Goal: Feedback & Contribution: Submit feedback/report problem

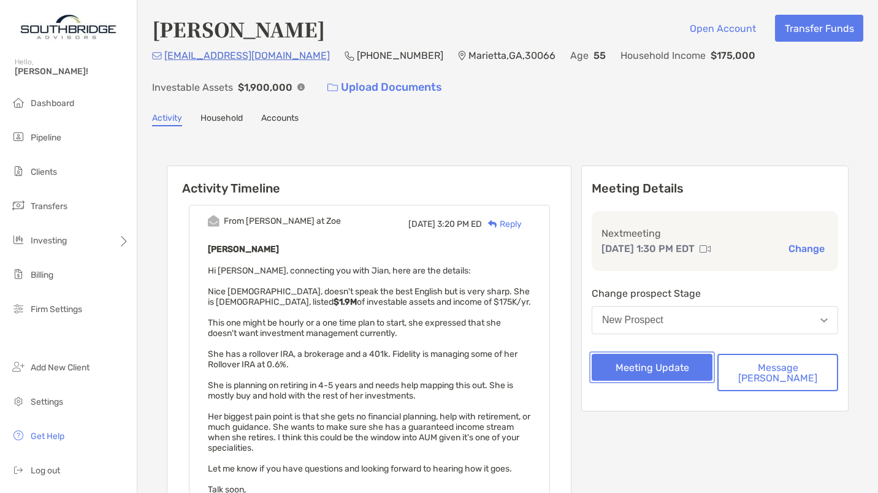
click at [678, 369] on button "Meeting Update" at bounding box center [652, 367] width 121 height 27
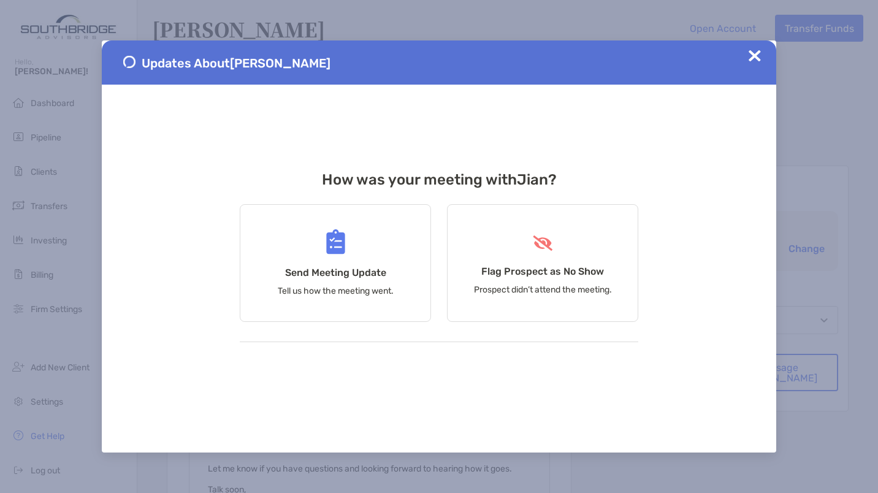
click at [361, 231] on div "Send Meeting Update Tell us how the meeting went." at bounding box center [335, 263] width 191 height 118
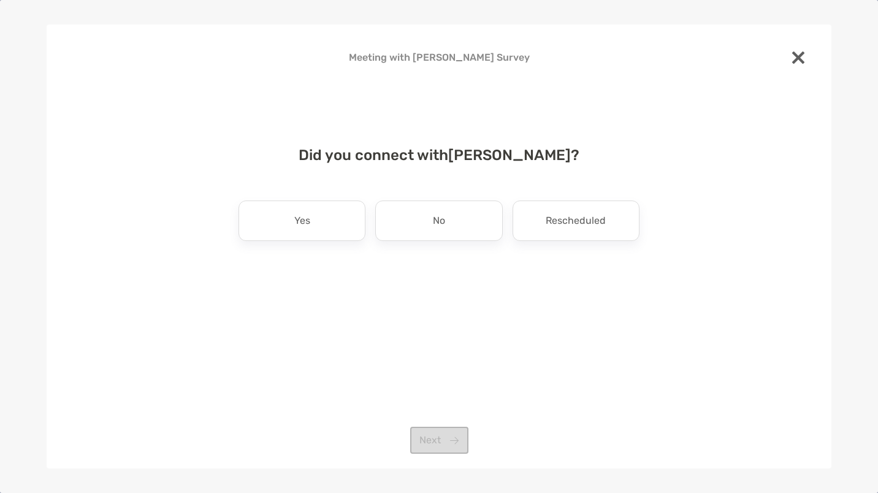
click at [316, 220] on div "Yes" at bounding box center [302, 221] width 127 height 40
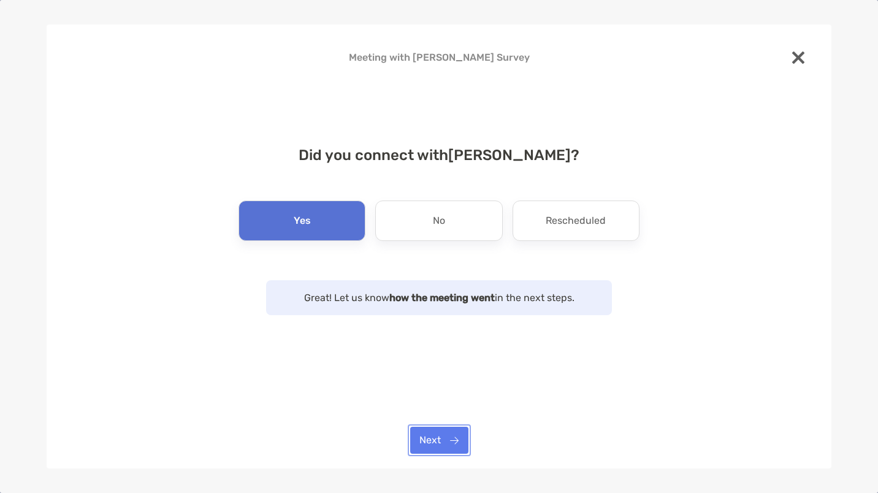
click at [447, 443] on button "Next" at bounding box center [439, 440] width 58 height 27
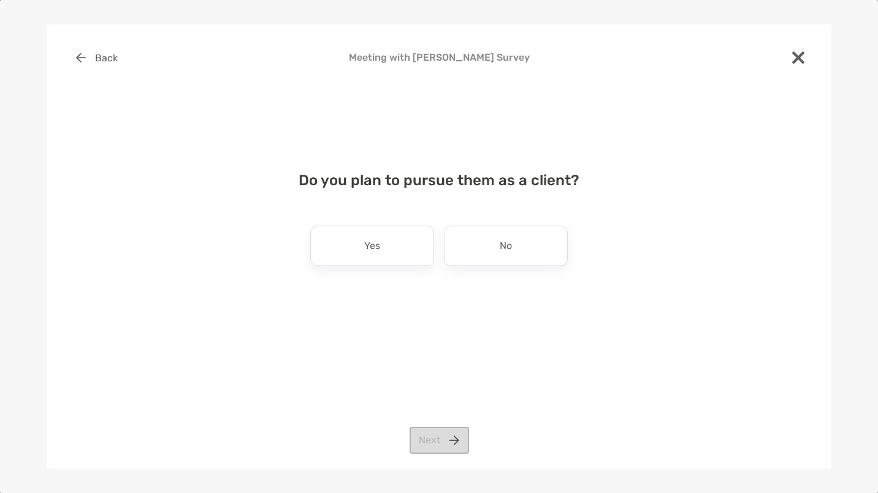
click at [511, 247] on p "No" at bounding box center [506, 246] width 12 height 20
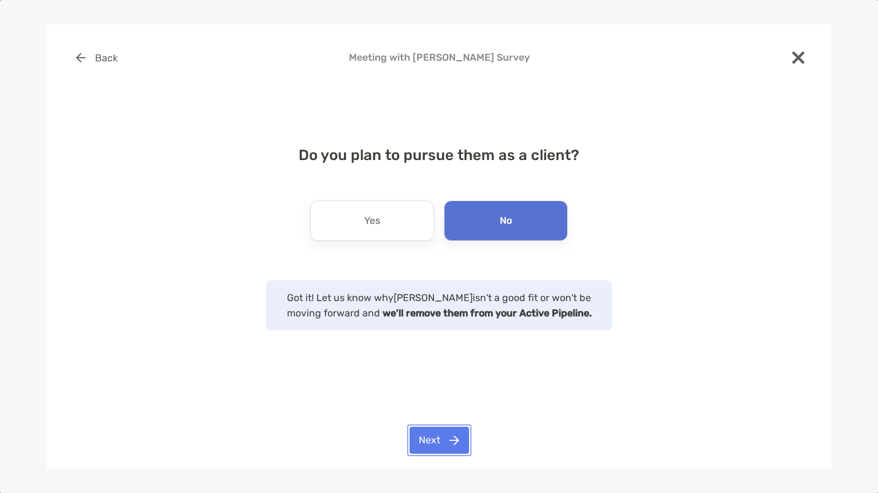
click at [442, 438] on button "Next" at bounding box center [439, 440] width 59 height 27
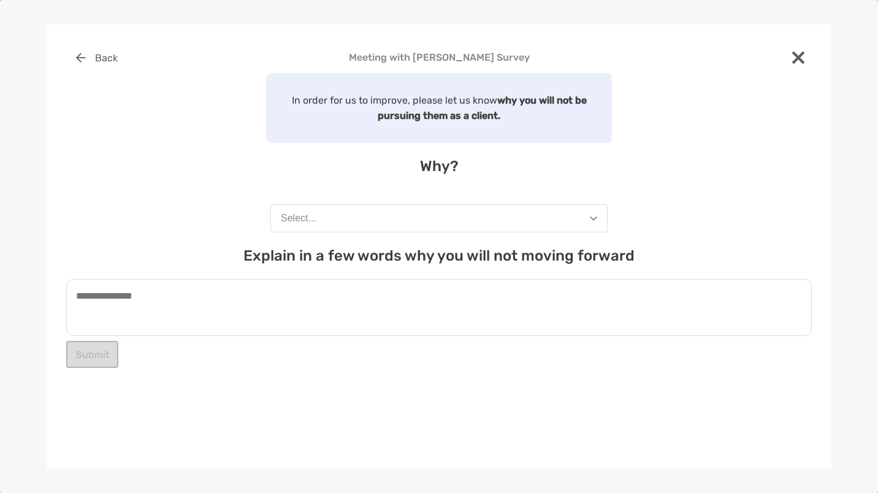
click at [372, 221] on button "Select..." at bounding box center [438, 218] width 337 height 28
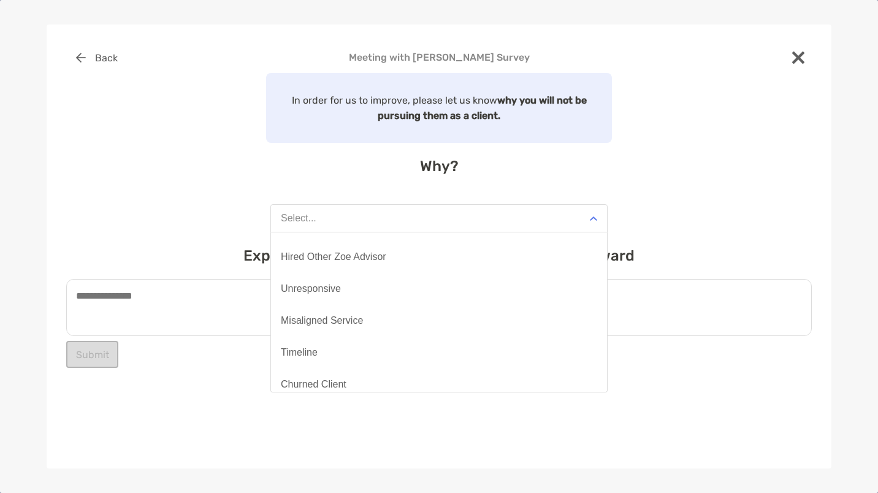
scroll to position [96, 0]
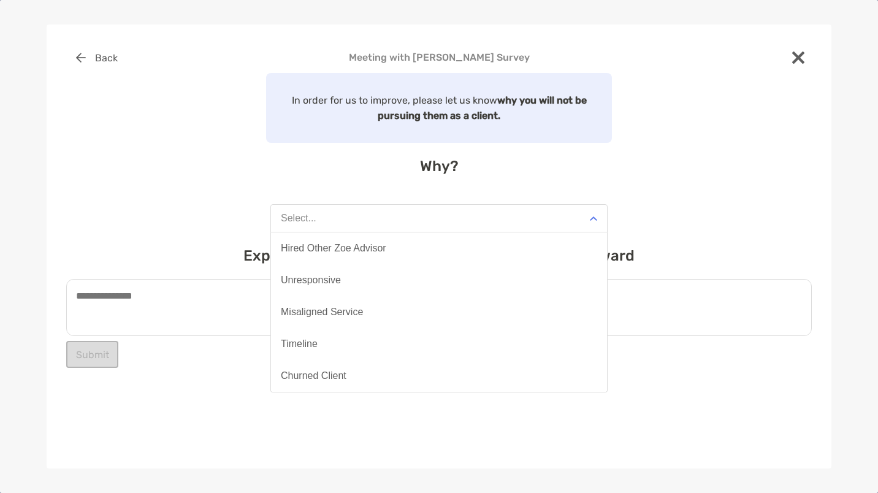
click at [529, 324] on button "Misaligned Service" at bounding box center [439, 312] width 336 height 32
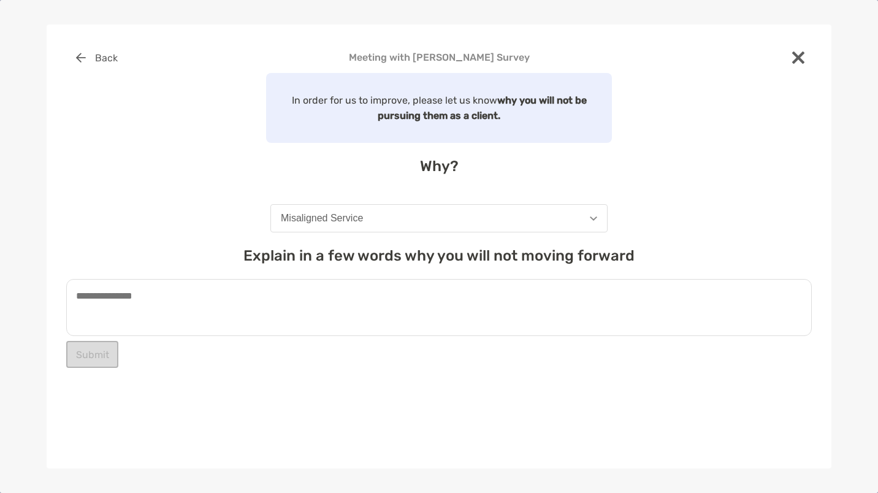
click at [345, 300] on textarea at bounding box center [439, 307] width 746 height 57
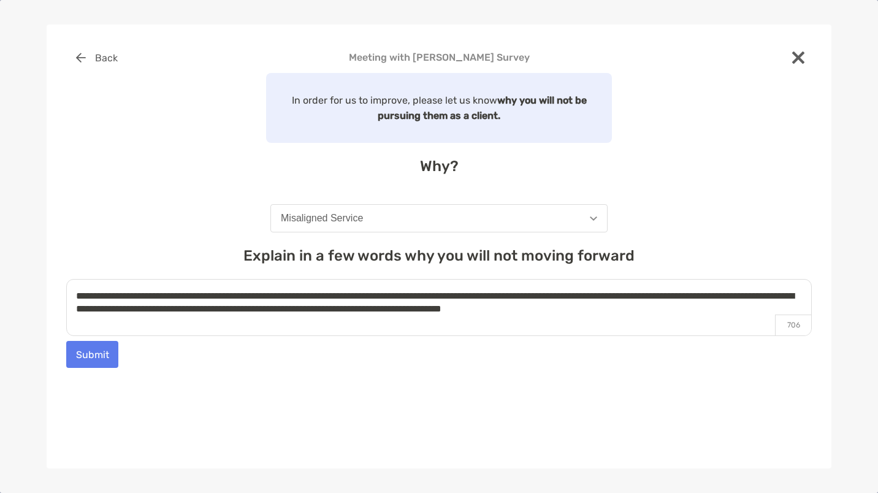
click at [705, 312] on textarea "**********" at bounding box center [439, 307] width 746 height 57
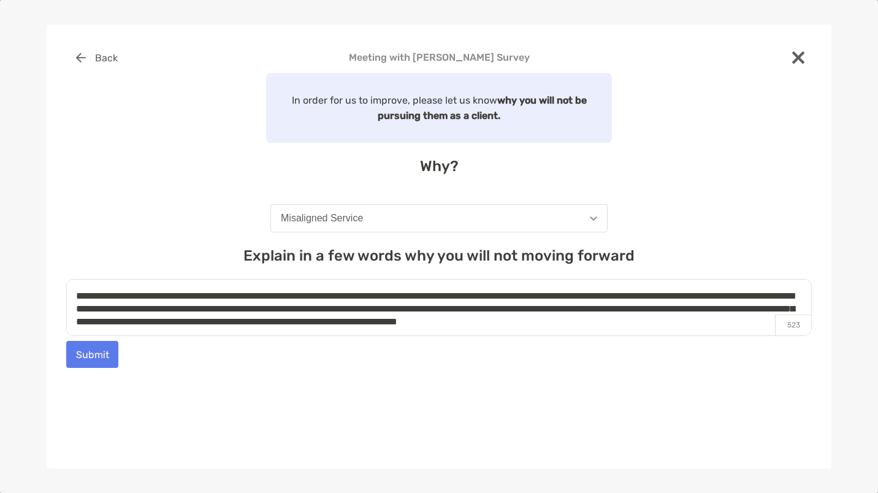
scroll to position [5, 0]
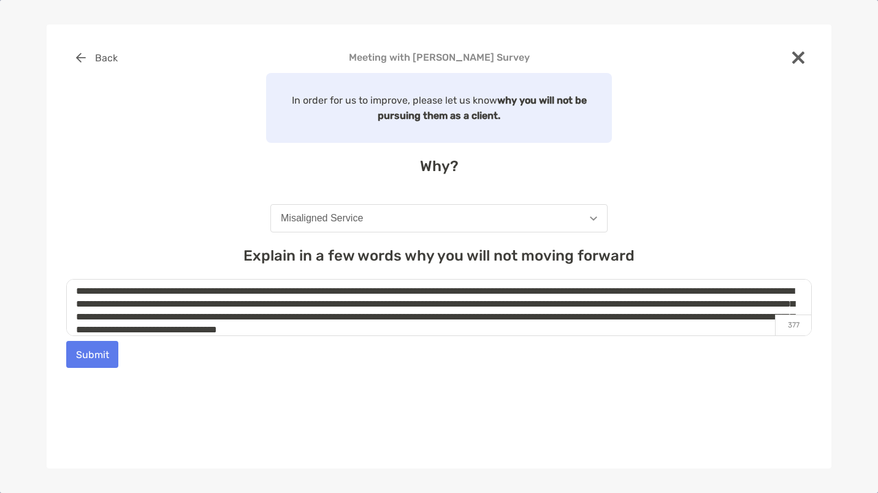
type textarea "**********"
click at [99, 355] on button "Submit" at bounding box center [92, 354] width 52 height 27
